Goal: Task Accomplishment & Management: Manage account settings

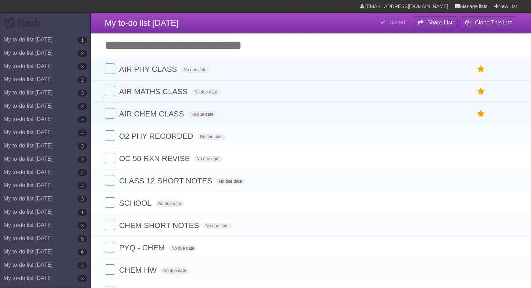
scroll to position [216, 0]
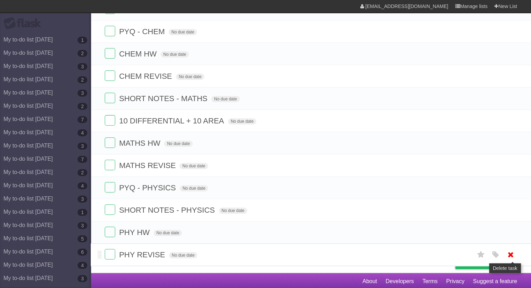
click at [510, 249] on icon at bounding box center [511, 255] width 10 height 12
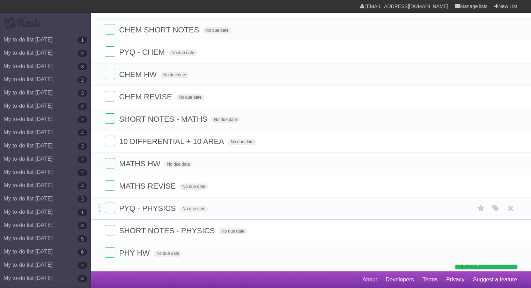
scroll to position [194, 0]
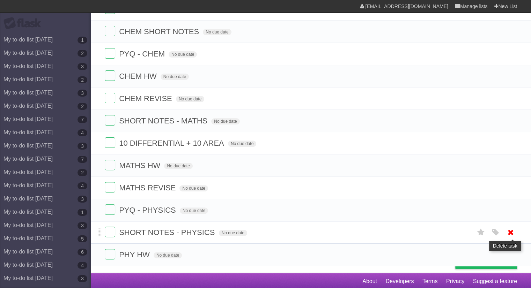
click at [512, 232] on icon at bounding box center [511, 233] width 10 height 12
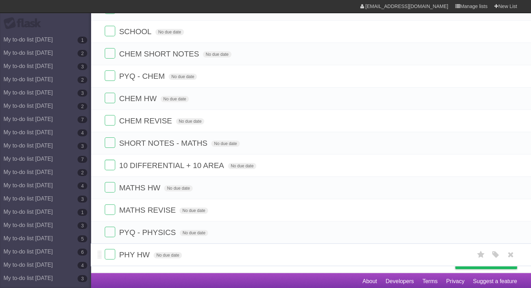
click at [147, 252] on span "PHY HW" at bounding box center [135, 255] width 32 height 9
type input "**********"
click at [512, 251] on icon at bounding box center [511, 255] width 10 height 12
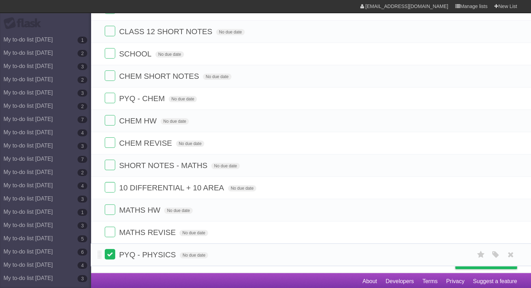
click at [109, 257] on label at bounding box center [110, 254] width 10 height 10
click at [109, 230] on label at bounding box center [110, 232] width 10 height 10
click at [109, 169] on form "SHORT NOTES - MATHS No due date White Red Blue Green Purple Orange" at bounding box center [311, 166] width 412 height 12
click at [110, 166] on label at bounding box center [110, 165] width 10 height 10
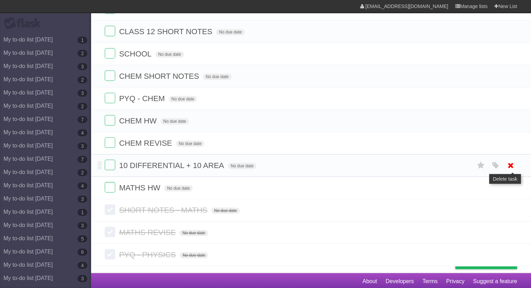
click at [510, 165] on icon at bounding box center [511, 166] width 10 height 12
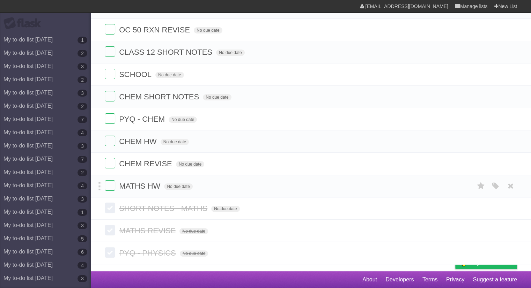
scroll to position [127, 0]
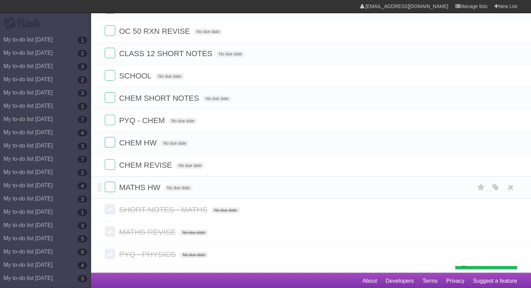
click at [156, 186] on span "MATHS HW" at bounding box center [140, 187] width 43 height 9
type input "**********"
click at [114, 187] on label at bounding box center [110, 187] width 10 height 10
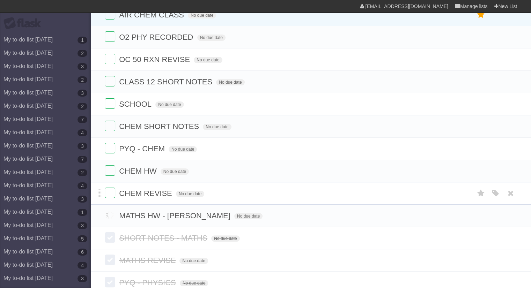
scroll to position [58, 0]
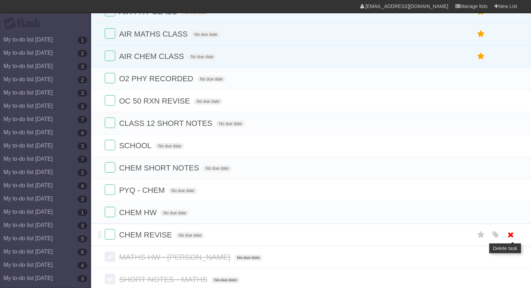
click at [513, 232] on icon at bounding box center [511, 235] width 10 height 12
click at [506, 207] on icon at bounding box center [511, 213] width 10 height 12
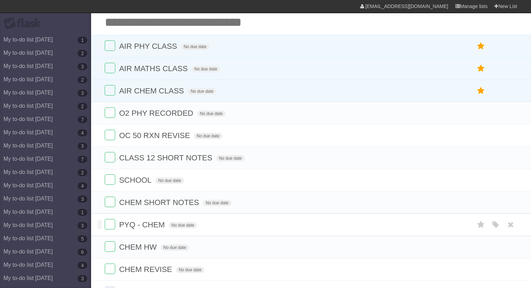
scroll to position [23, 0]
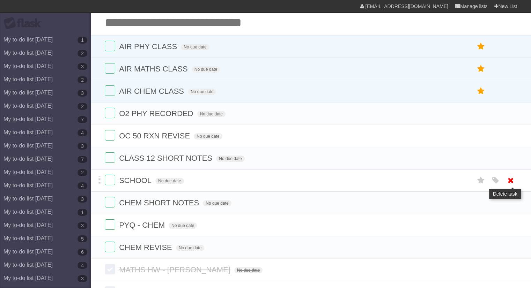
click at [512, 177] on icon at bounding box center [511, 181] width 10 height 12
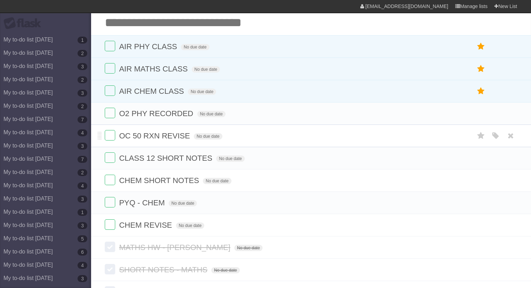
click at [148, 137] on span "OC 50 RXN REVISE" at bounding box center [155, 136] width 73 height 9
type input "******"
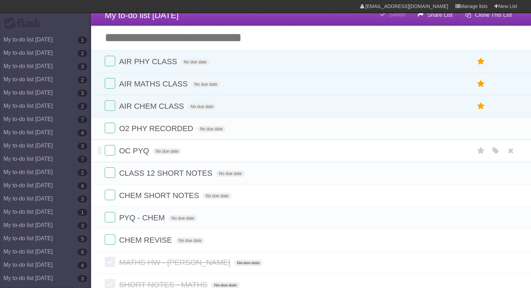
scroll to position [0, 0]
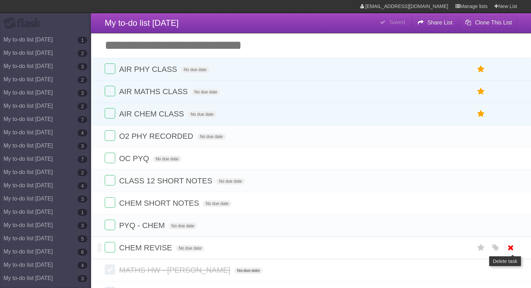
click at [511, 249] on icon at bounding box center [511, 248] width 10 height 12
click at [111, 224] on label at bounding box center [110, 225] width 10 height 10
click at [509, 218] on li "CHEM REVISE No due date White Red Blue Green Purple Orange" at bounding box center [311, 225] width 440 height 23
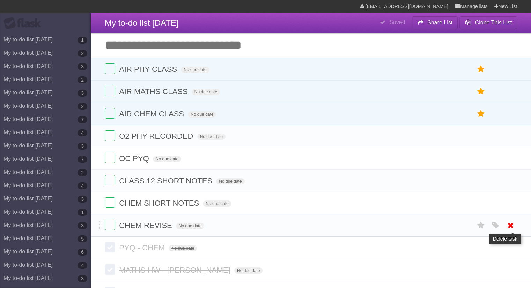
click at [508, 223] on icon at bounding box center [511, 226] width 10 height 12
